Goal: Find contact information: Find contact information

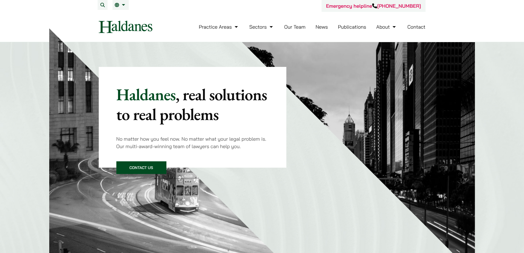
click at [296, 29] on link "Our Team" at bounding box center [294, 27] width 21 height 6
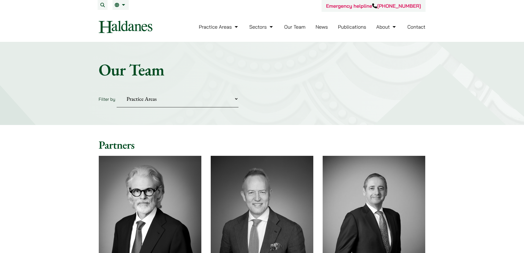
drag, startPoint x: 430, startPoint y: 148, endPoint x: 424, endPoint y: 31, distance: 117.1
click at [97, 28] on div "Practice Areas Antitrust and Competition Law Civil Litigation & Dispute Resolut…" at bounding box center [262, 27] width 336 height 12
click at [116, 28] on img at bounding box center [126, 27] width 54 height 12
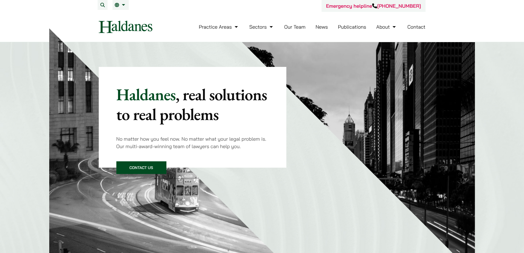
click at [291, 26] on link "Our Team" at bounding box center [294, 27] width 21 height 6
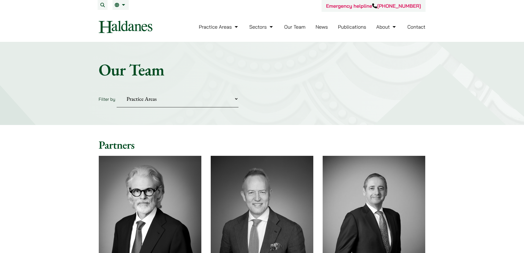
drag, startPoint x: 436, startPoint y: 144, endPoint x: 433, endPoint y: 20, distance: 123.9
click at [244, 24] on ul "Practice Areas Antitrust and Competition Law Civil Litigation & Dispute Resolut…" at bounding box center [312, 27] width 227 height 12
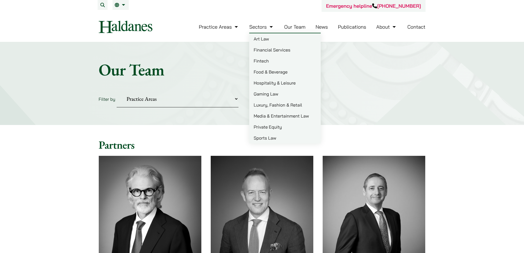
click at [254, 25] on link "Sectors" at bounding box center [261, 27] width 25 height 6
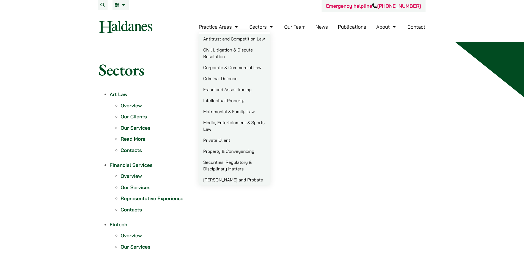
click at [227, 29] on link "Practice Areas" at bounding box center [219, 27] width 40 height 6
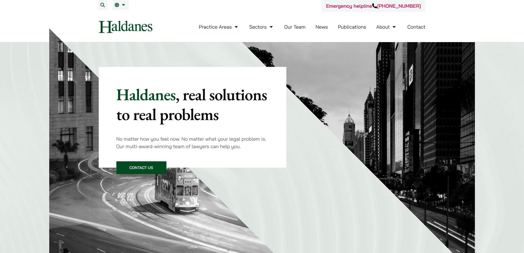
drag, startPoint x: 504, startPoint y: 99, endPoint x: 499, endPoint y: 20, distance: 79.2
click at [417, 20] on nav "Practice Areas Antitrust and Competition Law Civil Litigation & Dispute Resolut…" at bounding box center [262, 27] width 327 height 30
click at [418, 23] on li "Contact" at bounding box center [417, 27] width 18 height 12
click at [418, 28] on link "Contact" at bounding box center [417, 27] width 18 height 6
